Goal: Task Accomplishment & Management: Use online tool/utility

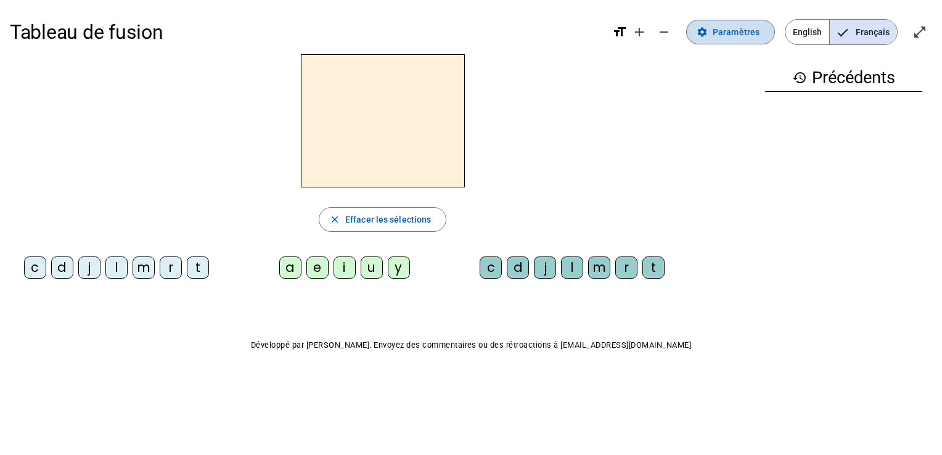
click at [734, 28] on span "Paramètres" at bounding box center [735, 32] width 47 height 15
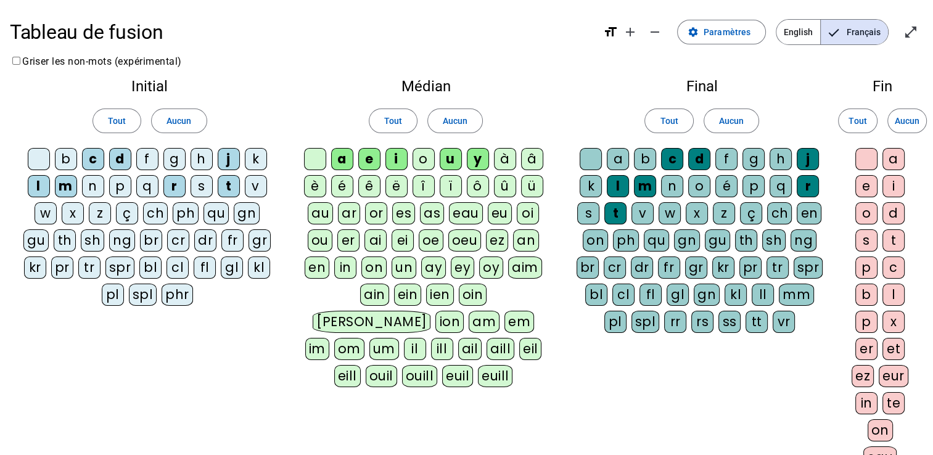
click at [641, 159] on div "b" at bounding box center [645, 159] width 22 height 22
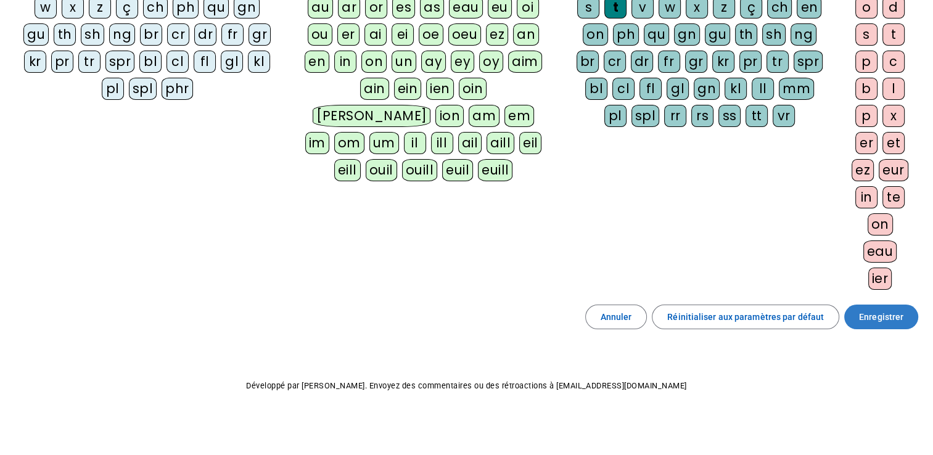
click at [897, 315] on span "Enregistrer" at bounding box center [881, 316] width 44 height 15
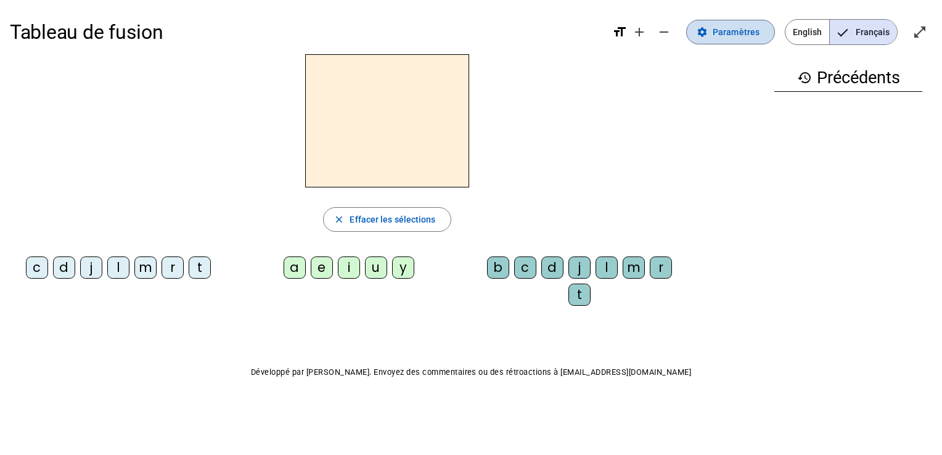
click at [728, 28] on span "Paramètres" at bounding box center [735, 32] width 47 height 15
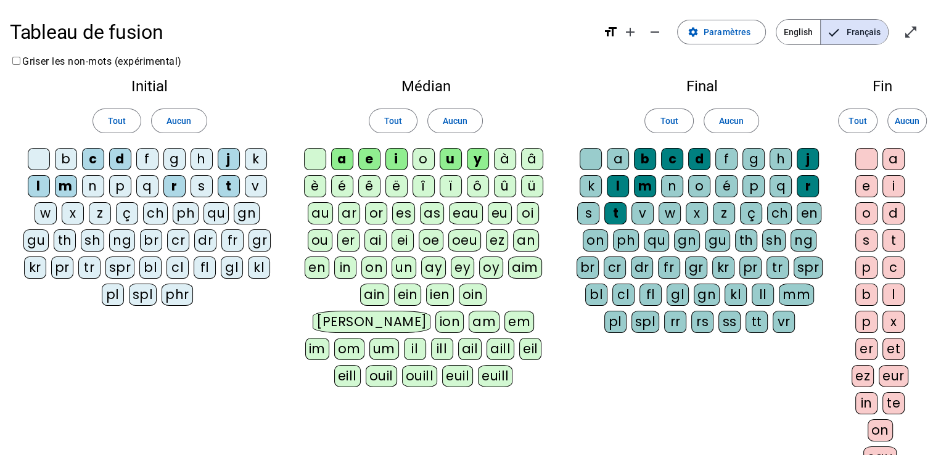
click at [71, 157] on div "b" at bounding box center [66, 159] width 22 height 22
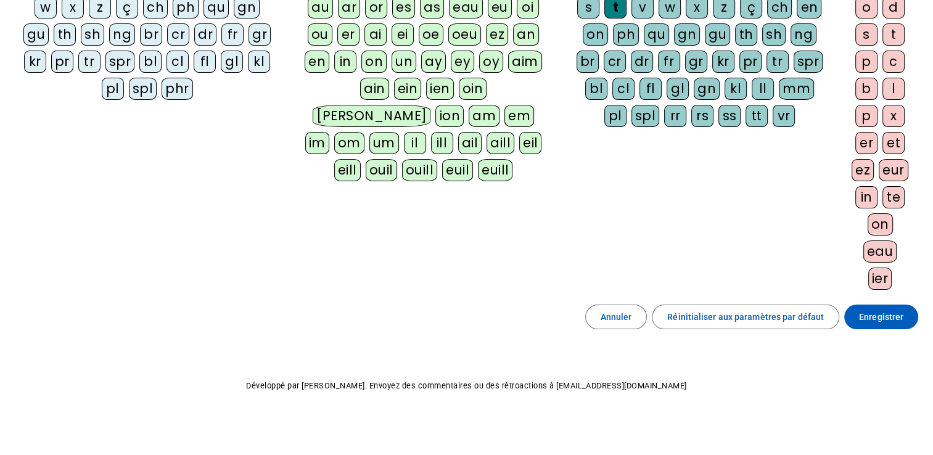
scroll to position [28, 0]
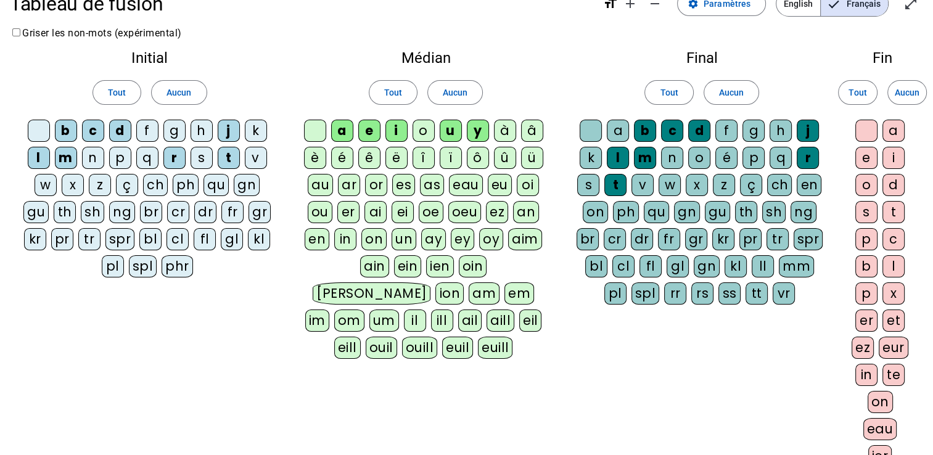
click at [420, 121] on div "o" at bounding box center [423, 131] width 22 height 22
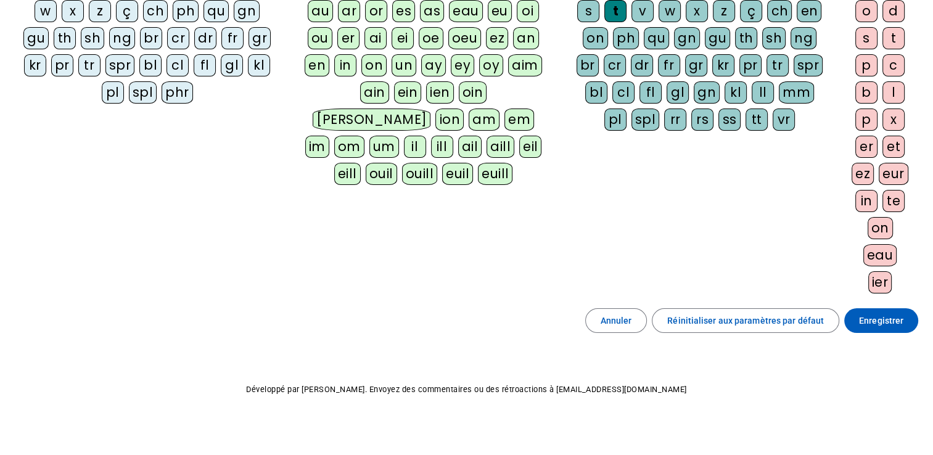
scroll to position [205, 0]
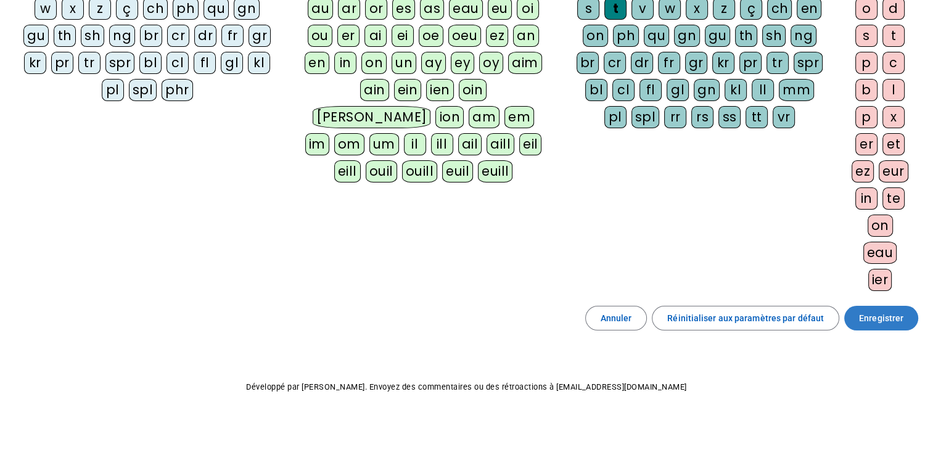
click at [885, 312] on span "Enregistrer" at bounding box center [881, 318] width 44 height 15
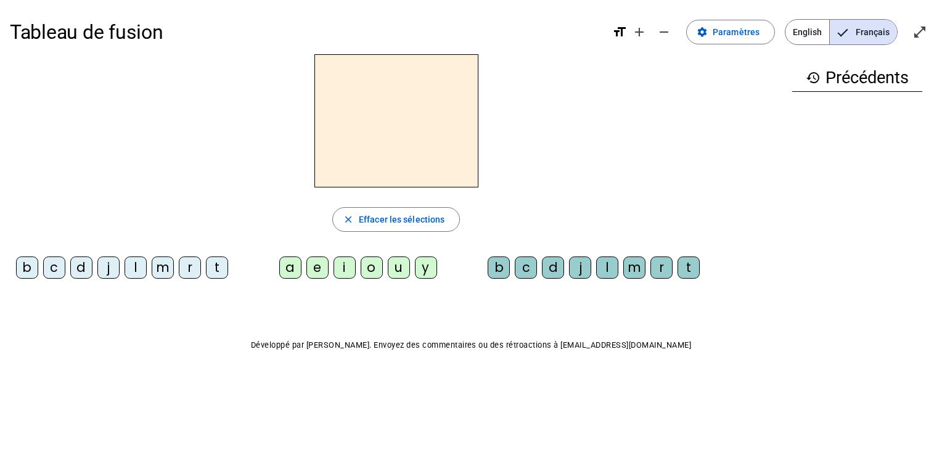
click at [20, 269] on div "b" at bounding box center [27, 267] width 22 height 22
click at [287, 270] on div "a" at bounding box center [290, 267] width 22 height 22
click at [87, 270] on div "d" at bounding box center [81, 267] width 22 height 22
click at [344, 263] on div "i" at bounding box center [344, 267] width 22 height 22
click at [20, 263] on div "b" at bounding box center [27, 267] width 22 height 22
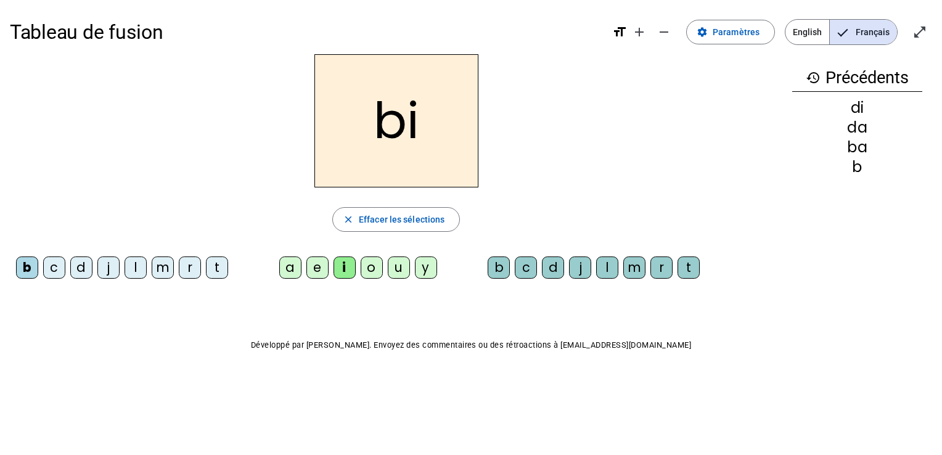
click at [402, 269] on div "u" at bounding box center [399, 267] width 22 height 22
click at [79, 258] on div "d" at bounding box center [81, 267] width 22 height 22
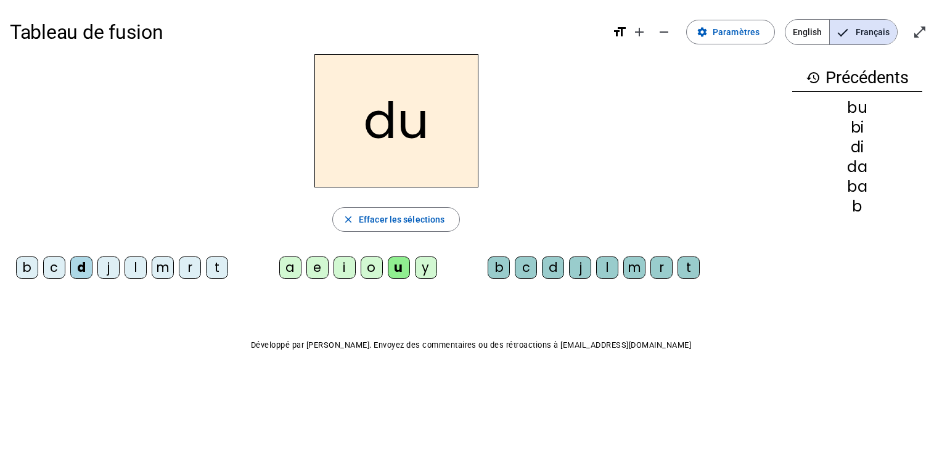
click at [223, 267] on div "t" at bounding box center [217, 267] width 22 height 22
click at [187, 263] on div "r" at bounding box center [190, 267] width 22 height 22
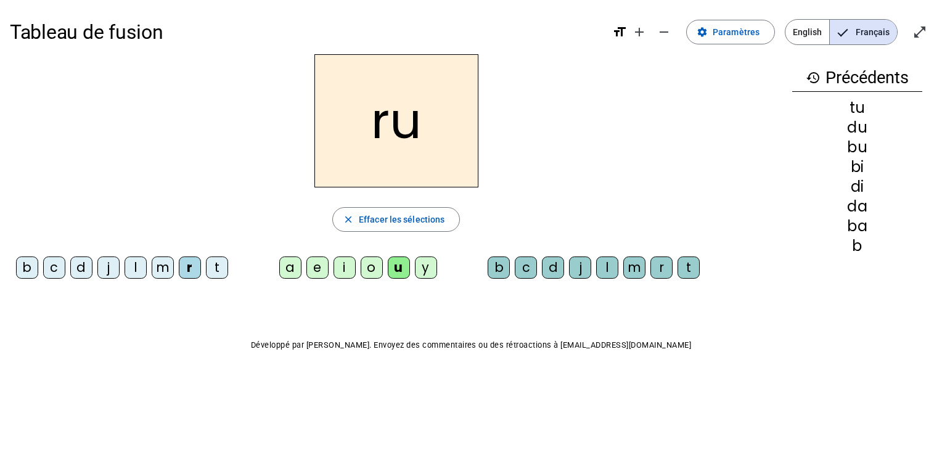
click at [338, 266] on div "i" at bounding box center [344, 267] width 22 height 22
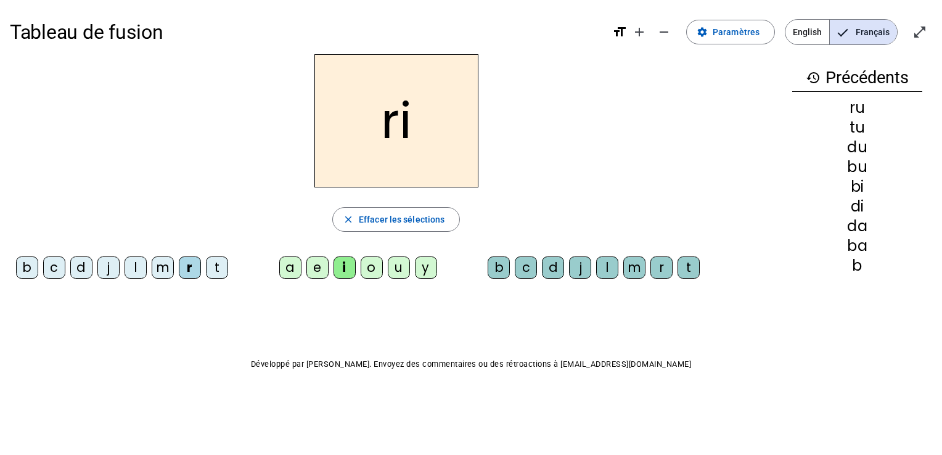
click at [107, 264] on div "j" at bounding box center [108, 267] width 22 height 22
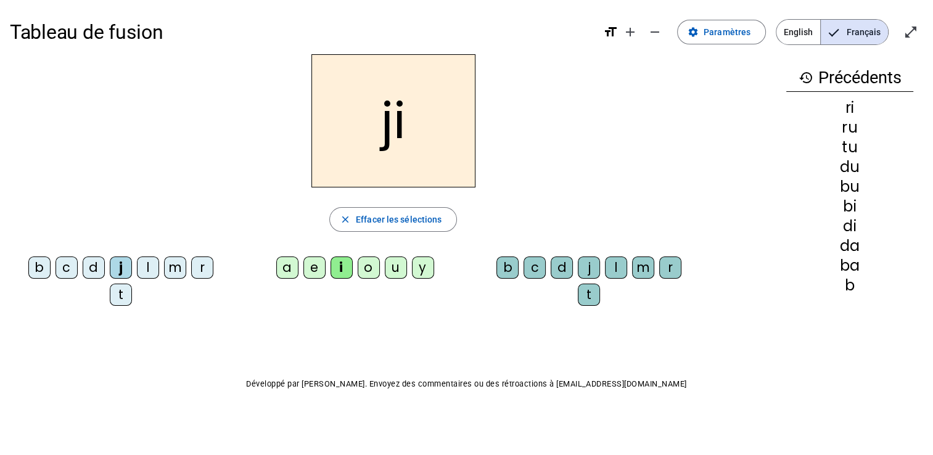
click at [308, 266] on div "e" at bounding box center [314, 267] width 22 height 22
click at [422, 268] on div "y" at bounding box center [423, 267] width 22 height 22
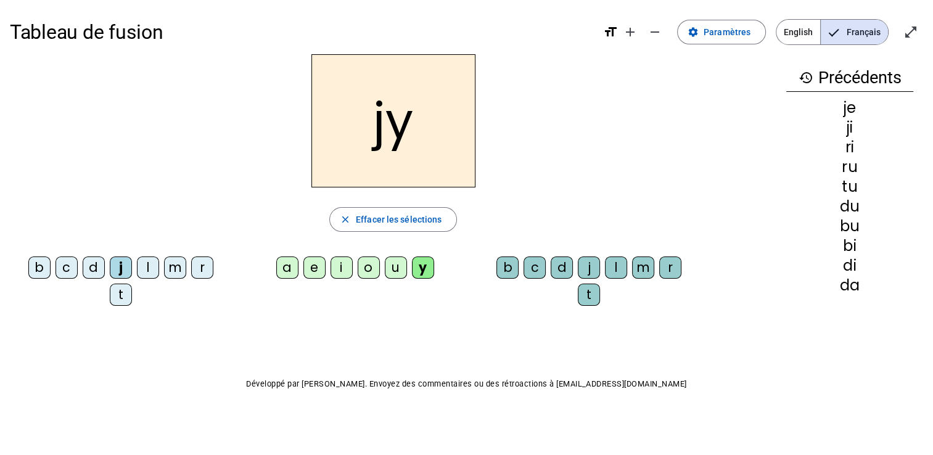
click at [83, 264] on div "d" at bounding box center [94, 267] width 22 height 22
click at [28, 265] on div "b" at bounding box center [39, 267] width 22 height 22
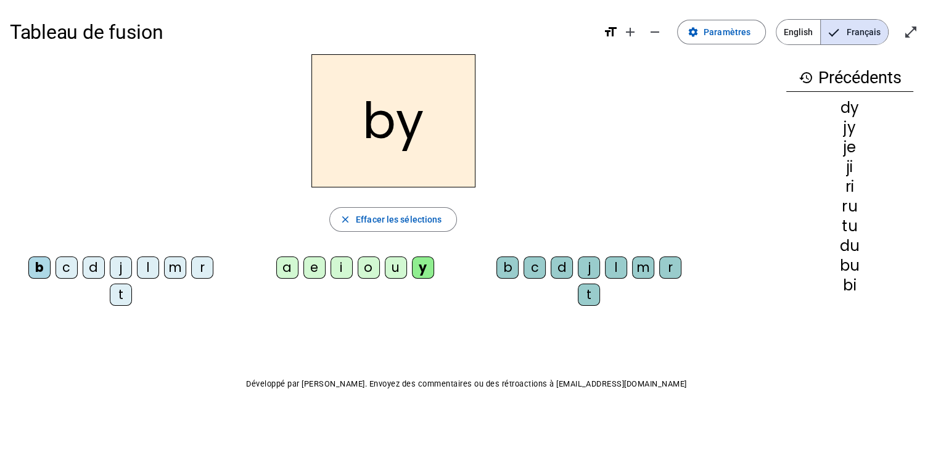
click at [164, 266] on div "m" at bounding box center [175, 267] width 22 height 22
click at [362, 263] on div "o" at bounding box center [368, 267] width 22 height 22
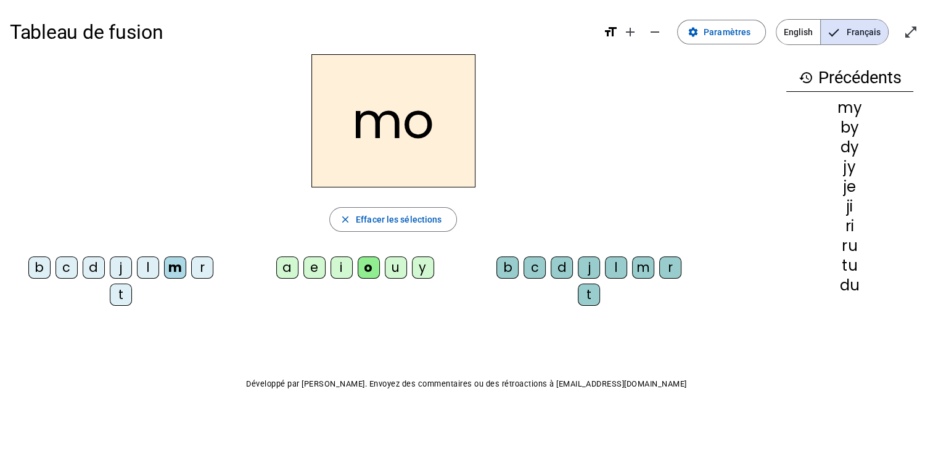
click at [191, 267] on div "r" at bounding box center [202, 267] width 22 height 22
click at [86, 264] on div "d" at bounding box center [94, 267] width 22 height 22
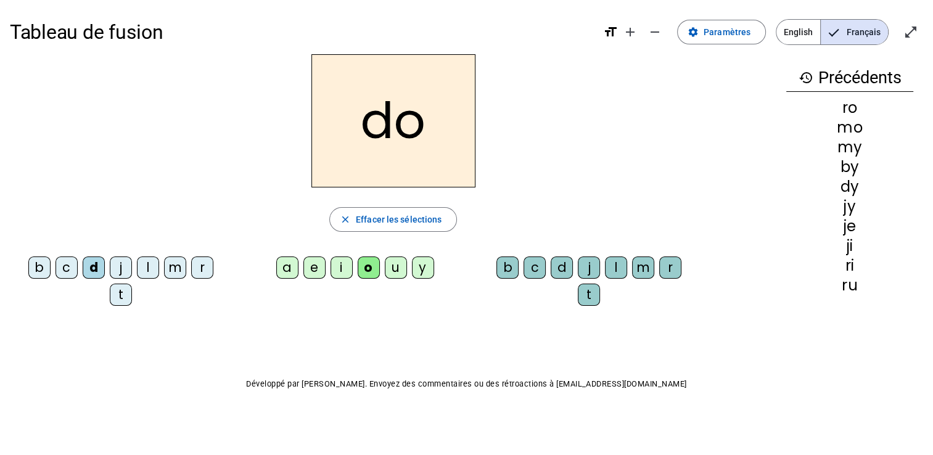
click at [28, 264] on div "b" at bounding box center [39, 267] width 22 height 22
click at [83, 260] on div "d" at bounding box center [94, 267] width 22 height 22
click at [111, 262] on div "j" at bounding box center [121, 267] width 22 height 22
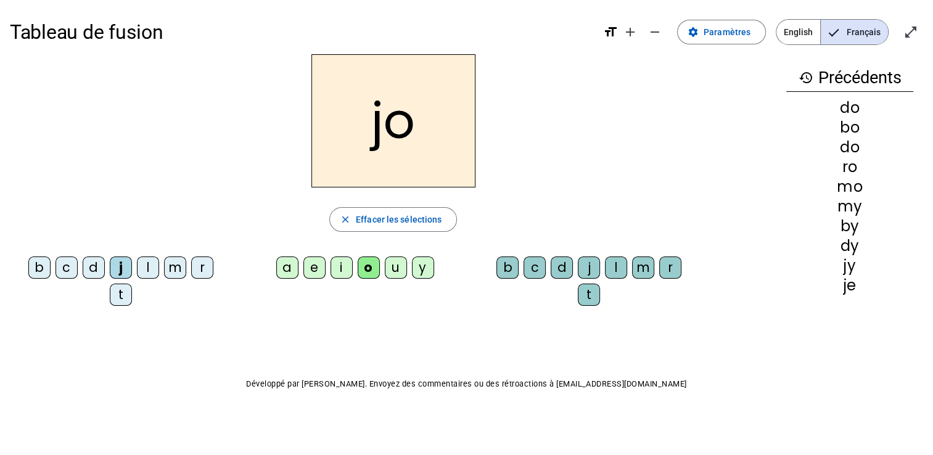
click at [280, 268] on div "a" at bounding box center [287, 267] width 22 height 22
click at [191, 267] on div "r" at bounding box center [202, 267] width 22 height 22
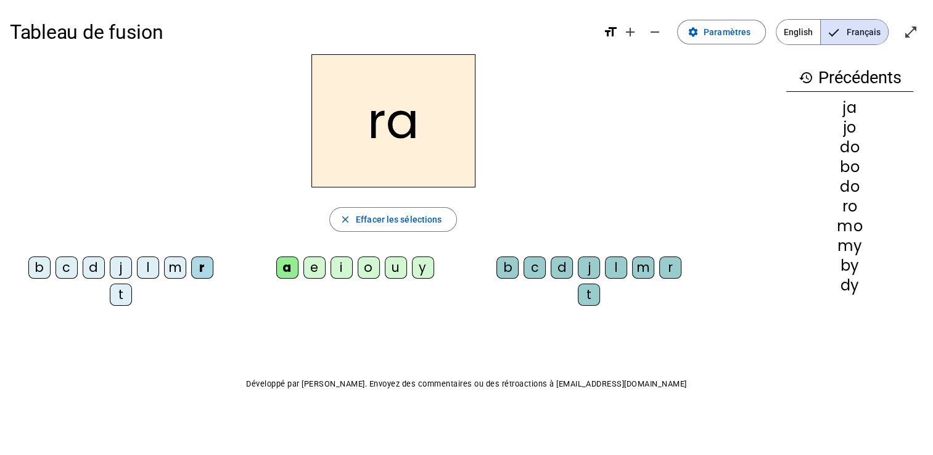
click at [306, 274] on div "e" at bounding box center [314, 267] width 22 height 22
click at [83, 271] on div "d" at bounding box center [94, 267] width 22 height 22
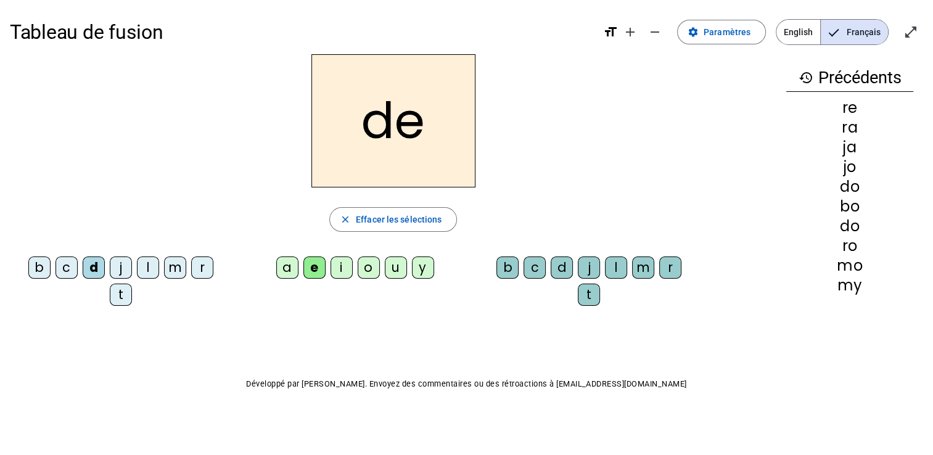
click at [30, 263] on div "b" at bounding box center [39, 267] width 22 height 22
click at [286, 263] on div "a" at bounding box center [287, 267] width 22 height 22
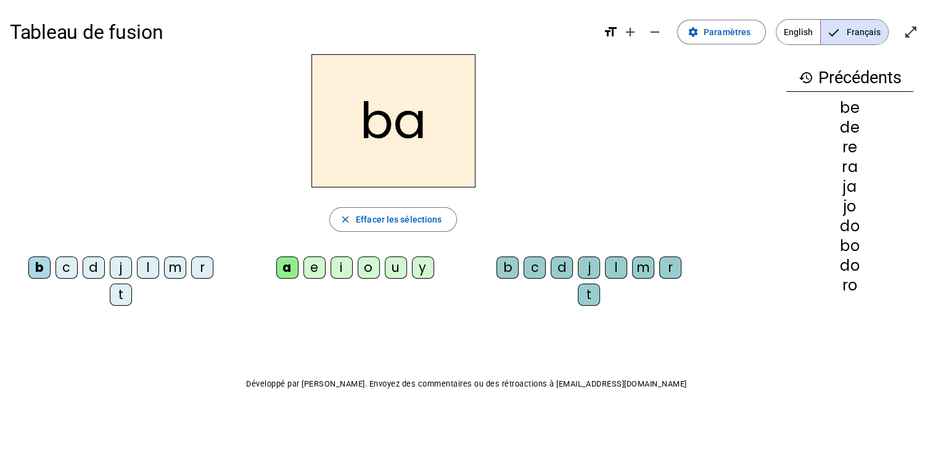
click at [523, 263] on div "c" at bounding box center [534, 267] width 22 height 22
click at [605, 263] on div "l" at bounding box center [616, 267] width 22 height 22
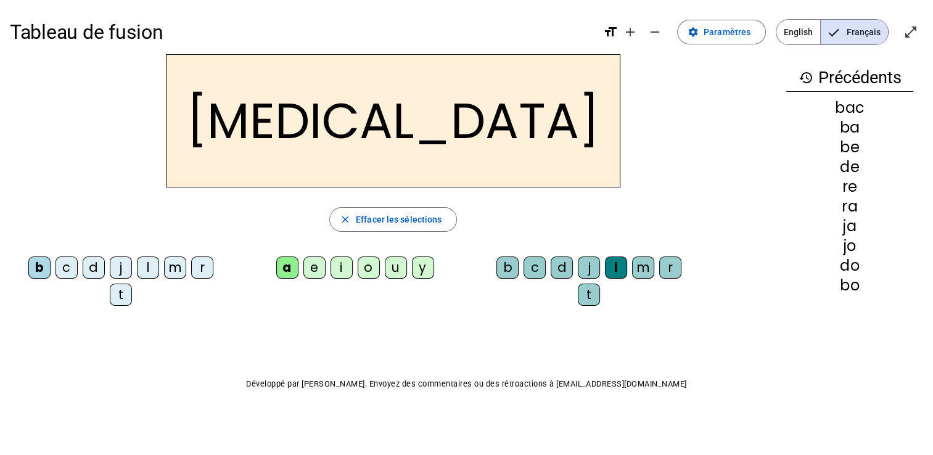
click at [637, 264] on div "m" at bounding box center [643, 267] width 22 height 22
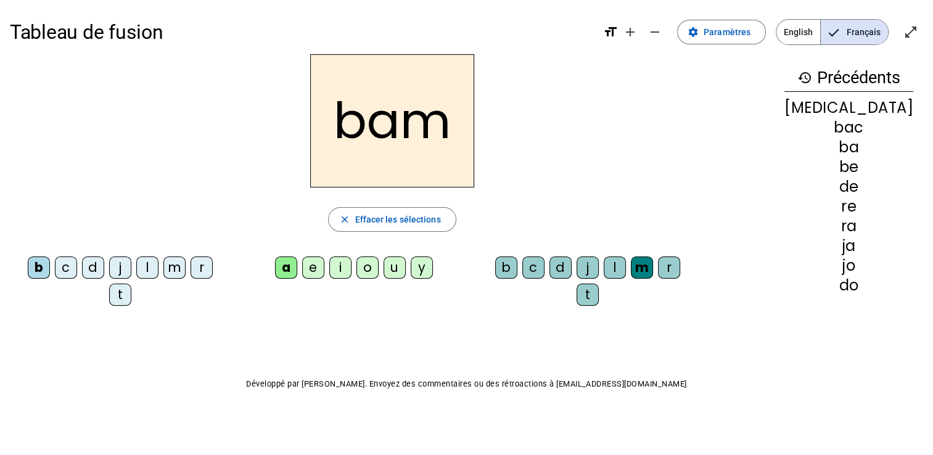
click at [342, 271] on div "i" at bounding box center [340, 267] width 22 height 22
